Goal: Task Accomplishment & Management: Manage account settings

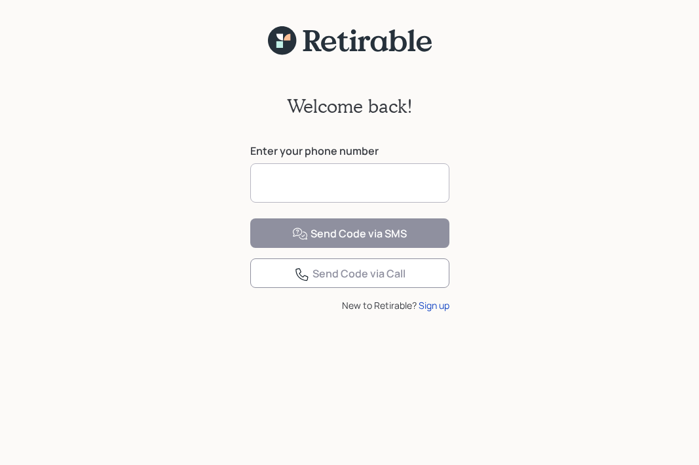
click at [366, 176] on input at bounding box center [349, 182] width 199 height 39
type input "**********"
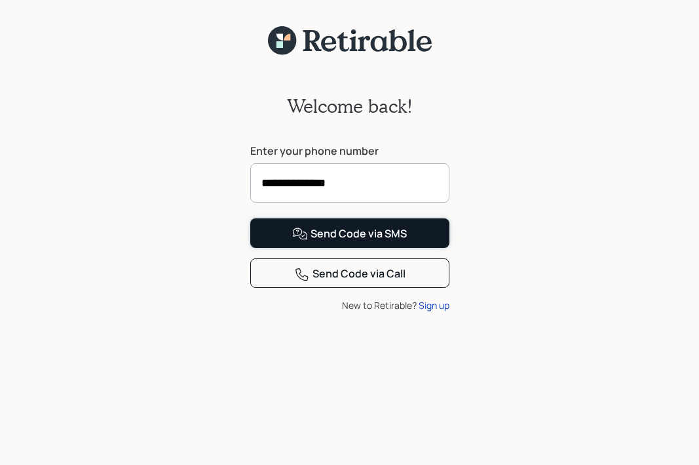
click at [280, 248] on button "Send Code via SMS" at bounding box center [349, 232] width 199 height 29
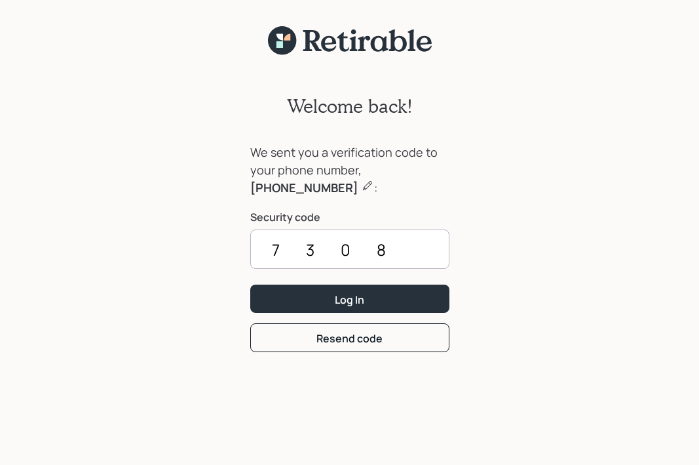
type input "7308"
click at [250, 284] on button "Log In" at bounding box center [349, 298] width 199 height 28
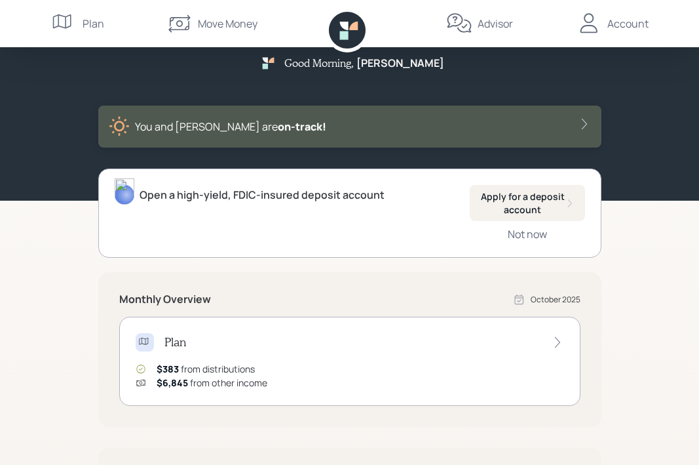
scroll to position [22, 0]
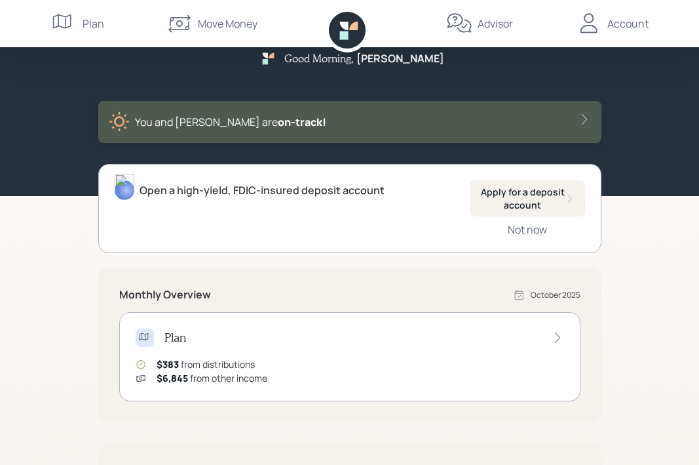
click at [624, 25] on div "Account" at bounding box center [628, 24] width 41 height 16
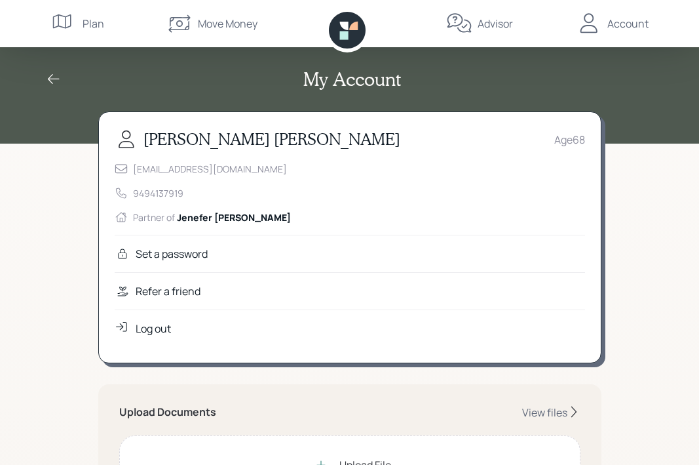
click at [156, 327] on div "Log out" at bounding box center [153, 329] width 35 height 16
